Goal: Task Accomplishment & Management: Complete application form

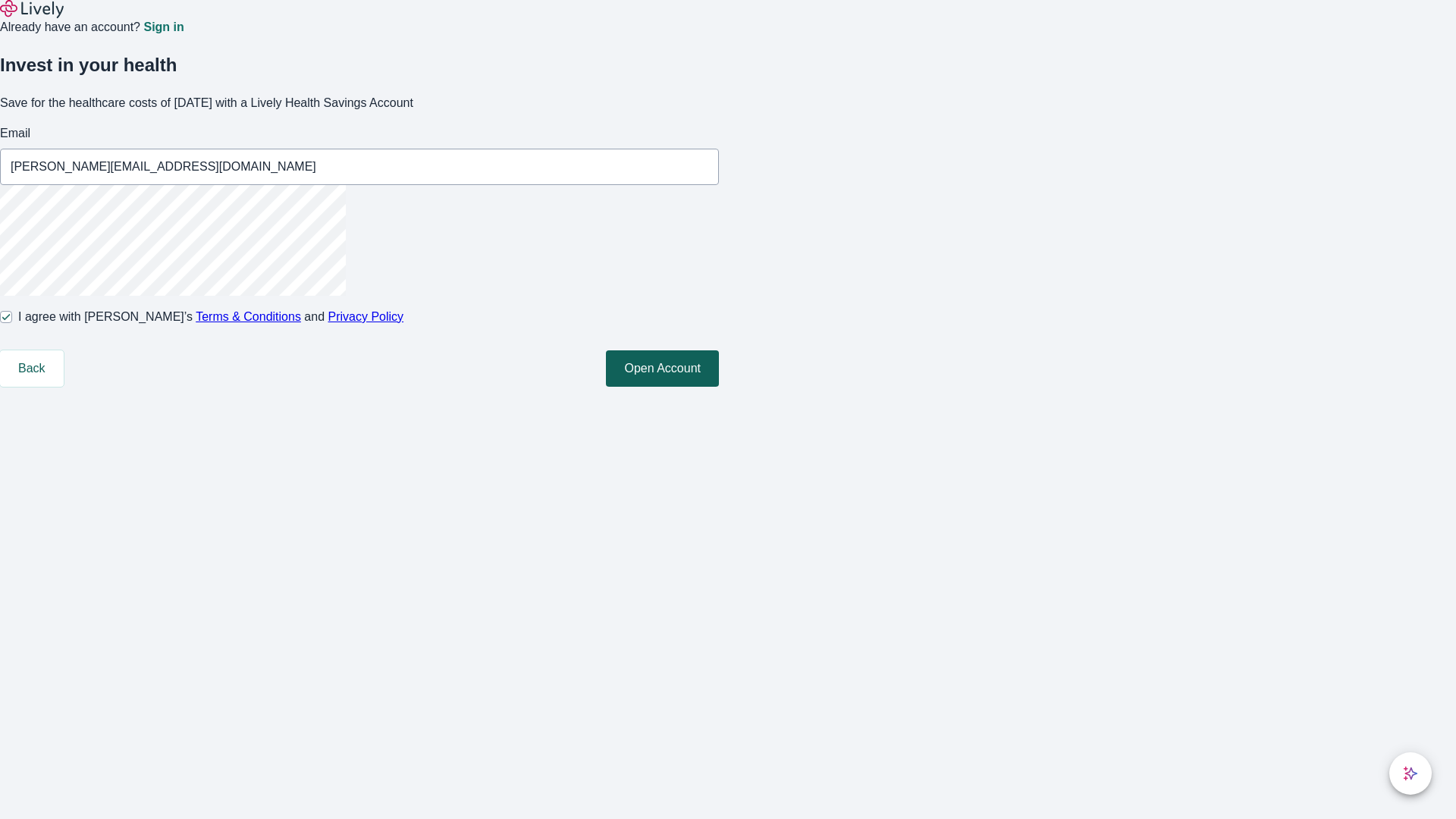
click at [719, 387] on button "Open Account" at bounding box center [662, 368] width 113 height 36
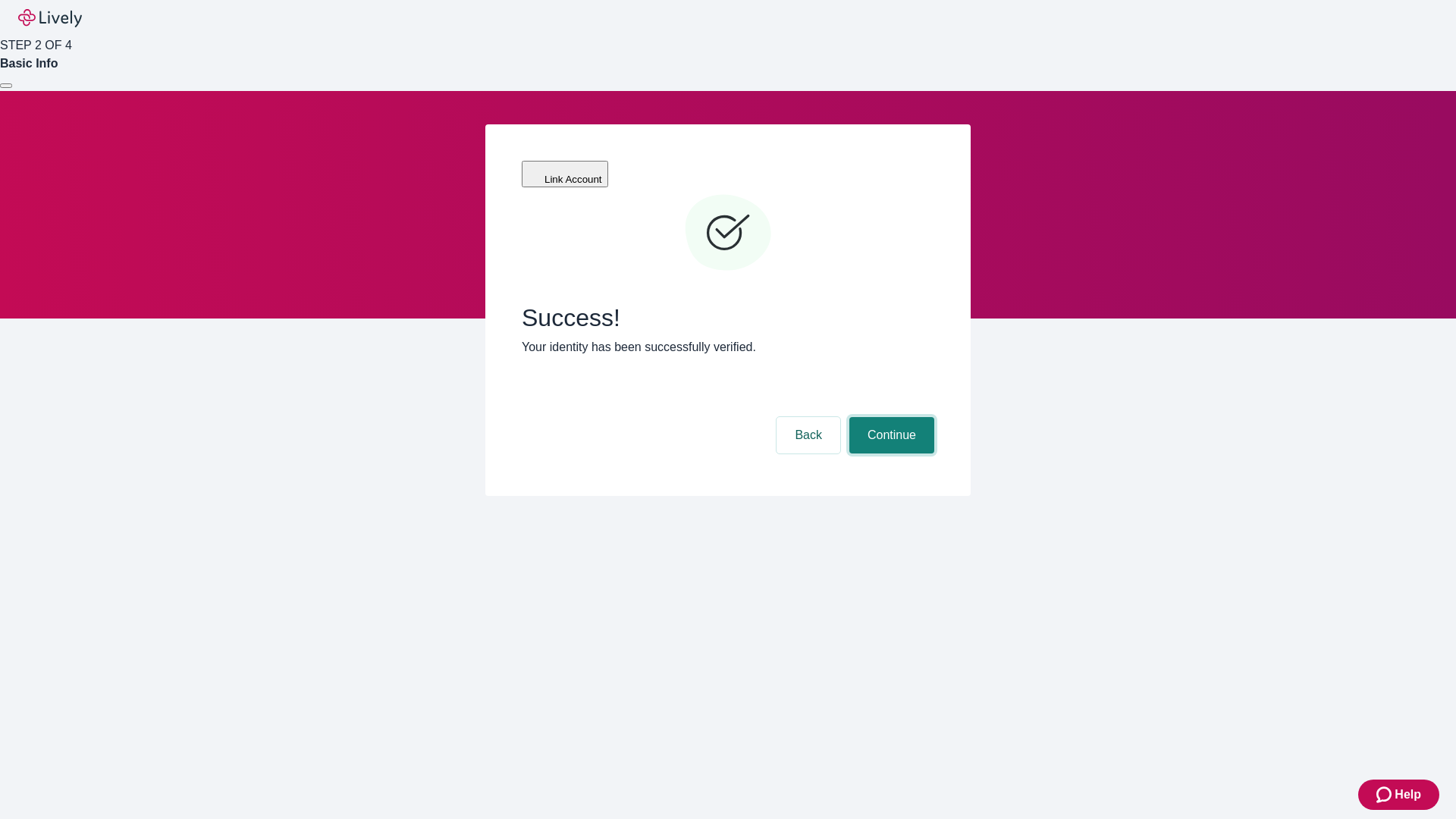
click at [890, 417] on button "Continue" at bounding box center [892, 435] width 85 height 36
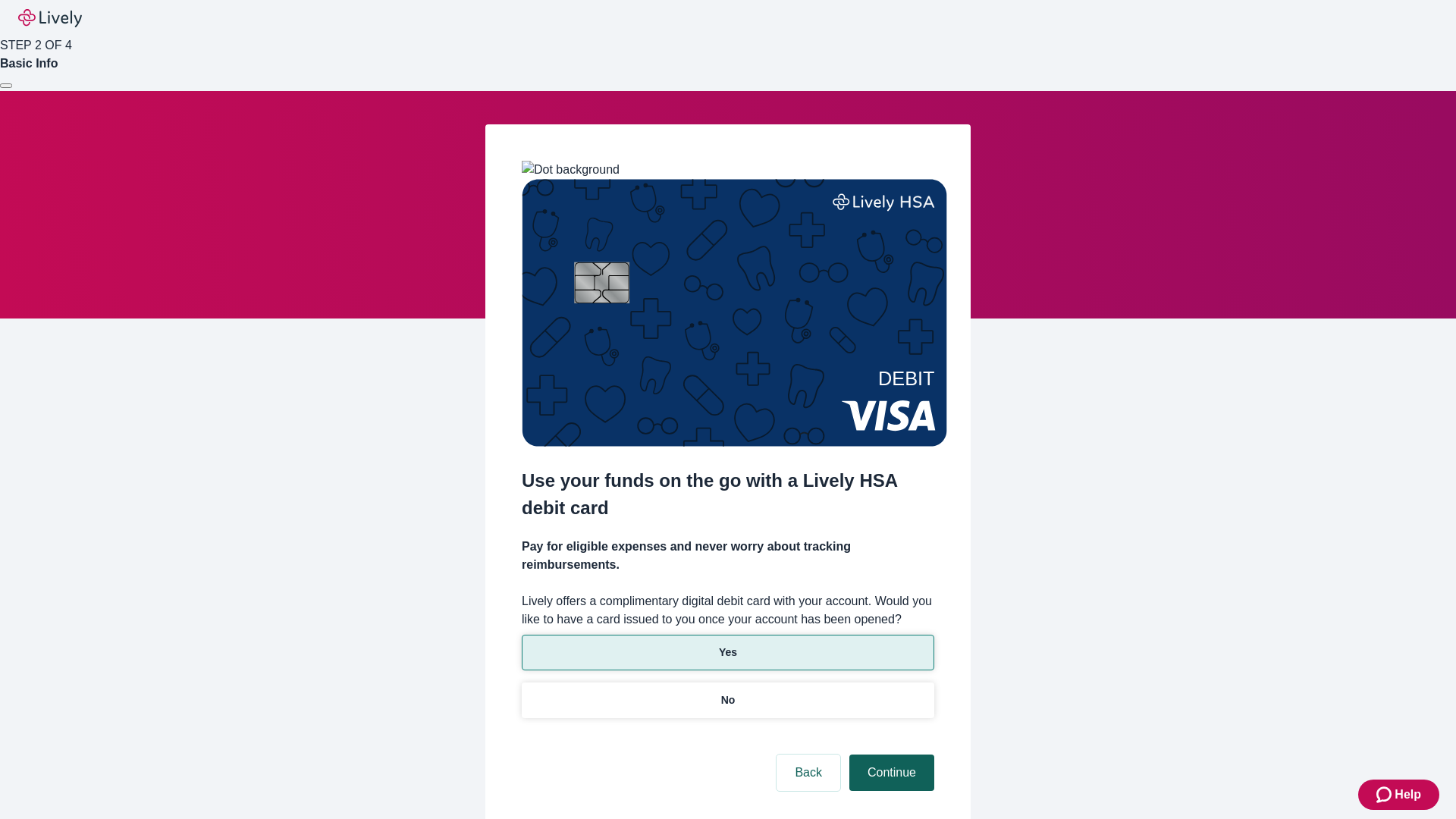
click at [728, 692] on p "No" at bounding box center [728, 700] width 15 height 16
click at [890, 754] on button "Continue" at bounding box center [892, 772] width 85 height 36
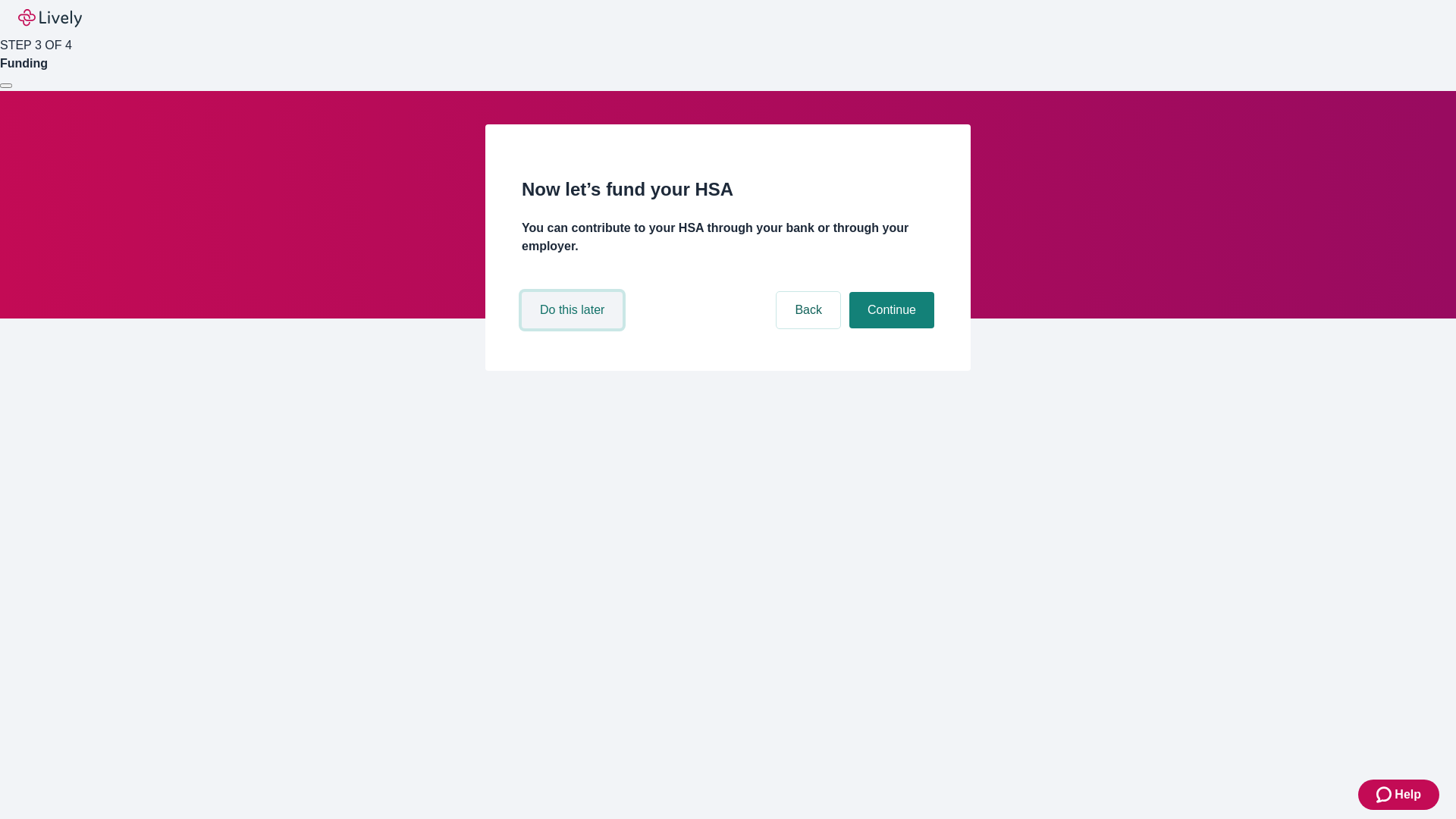
click at [575, 328] on button "Do this later" at bounding box center [572, 310] width 101 height 36
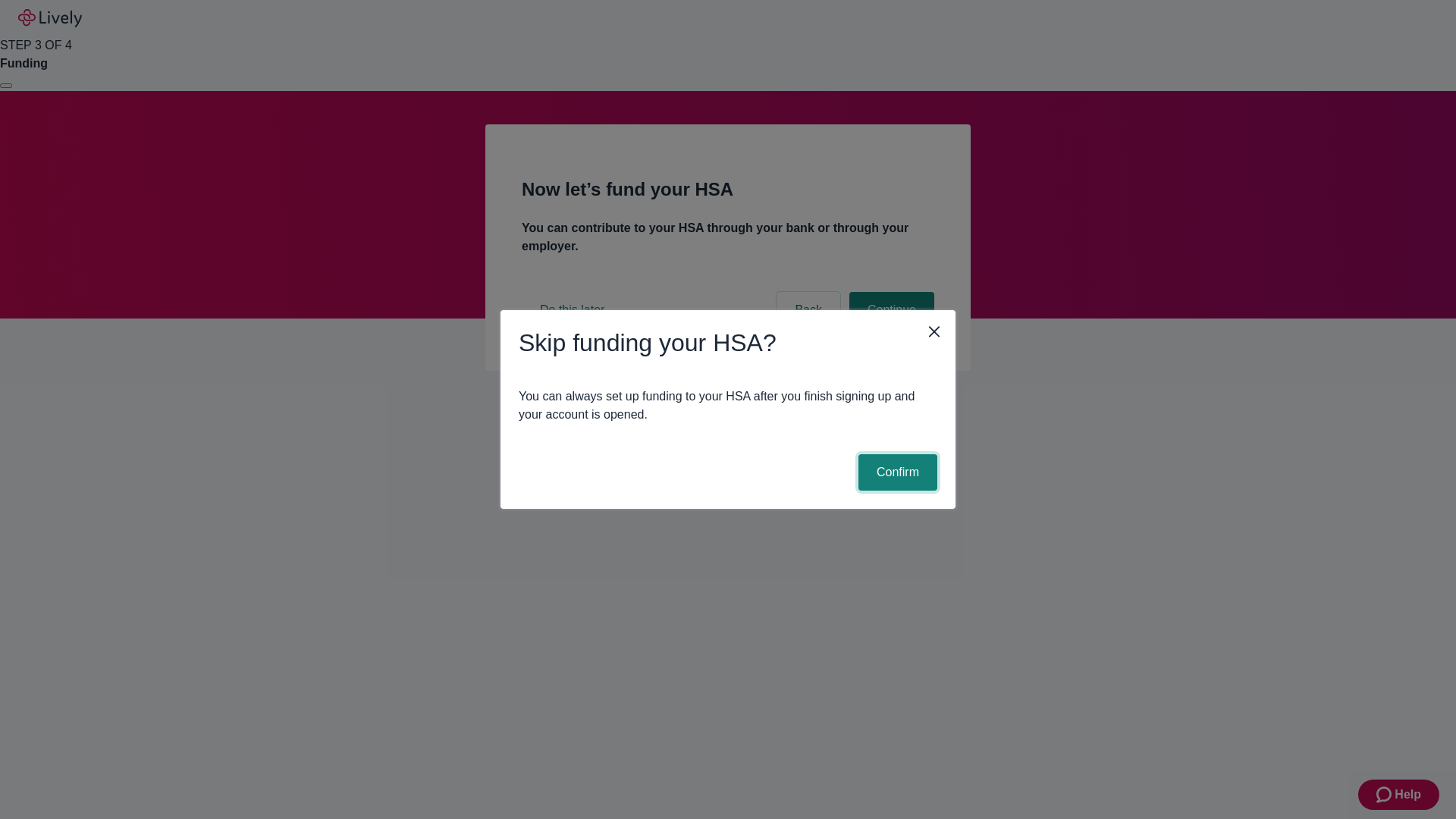
click at [895, 472] on button "Confirm" at bounding box center [898, 472] width 79 height 36
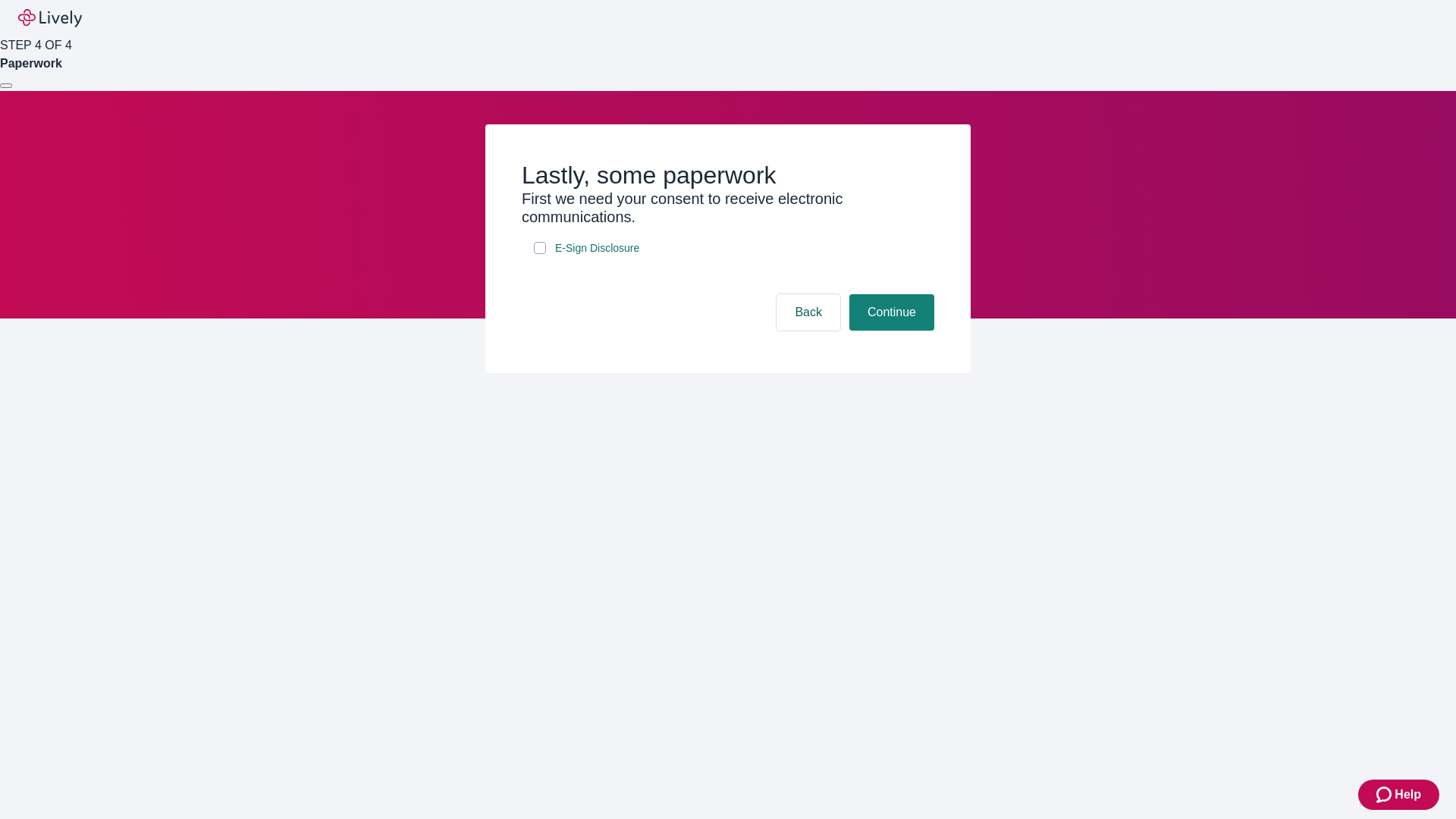
click at [540, 254] on input "E-Sign Disclosure" at bounding box center [539, 248] width 12 height 12
checkbox input "true"
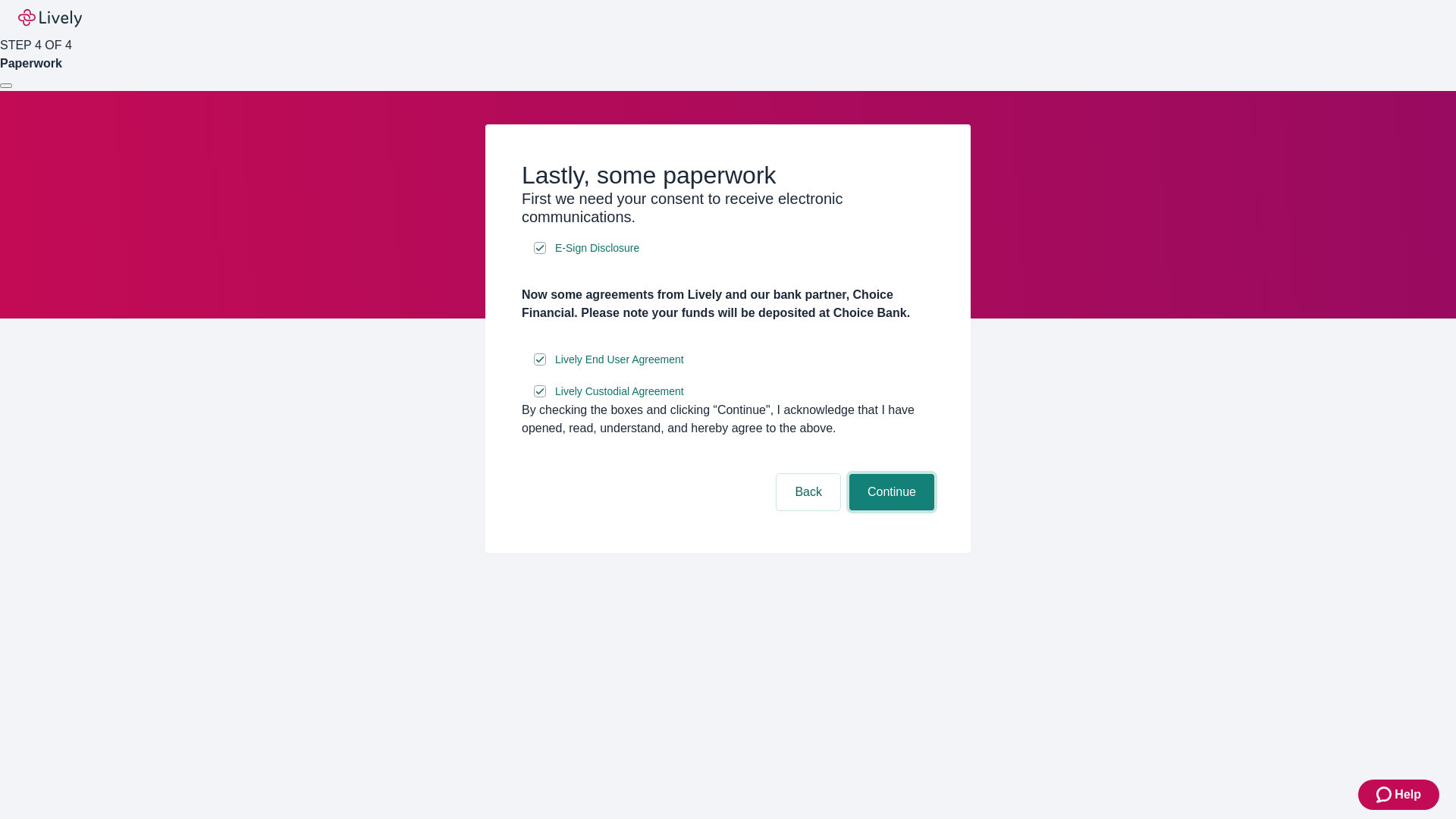
click at [890, 511] on button "Continue" at bounding box center [892, 492] width 85 height 36
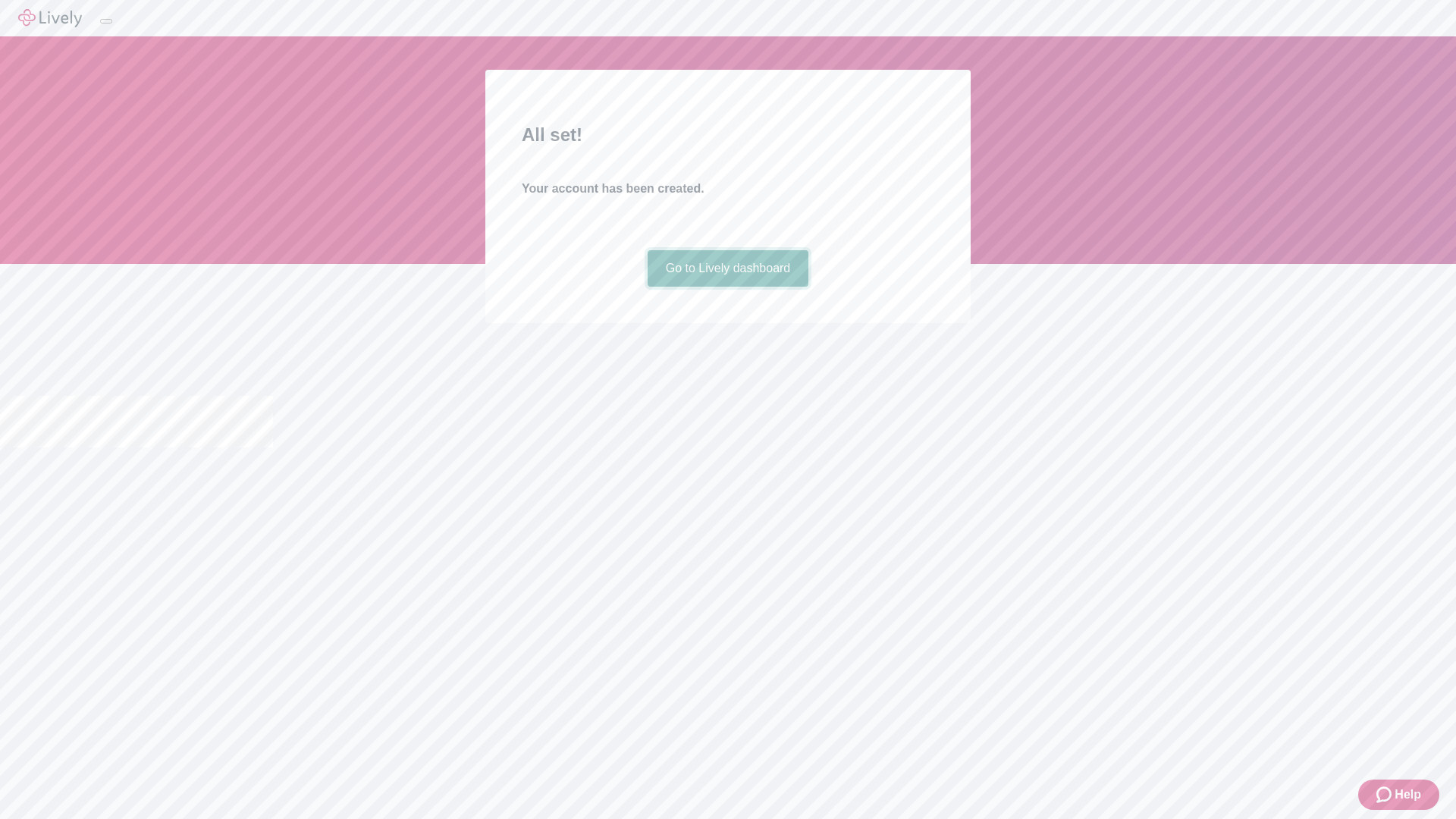
click at [728, 286] on link "Go to Lively dashboard" at bounding box center [728, 268] width 161 height 36
